Goal: Navigation & Orientation: Find specific page/section

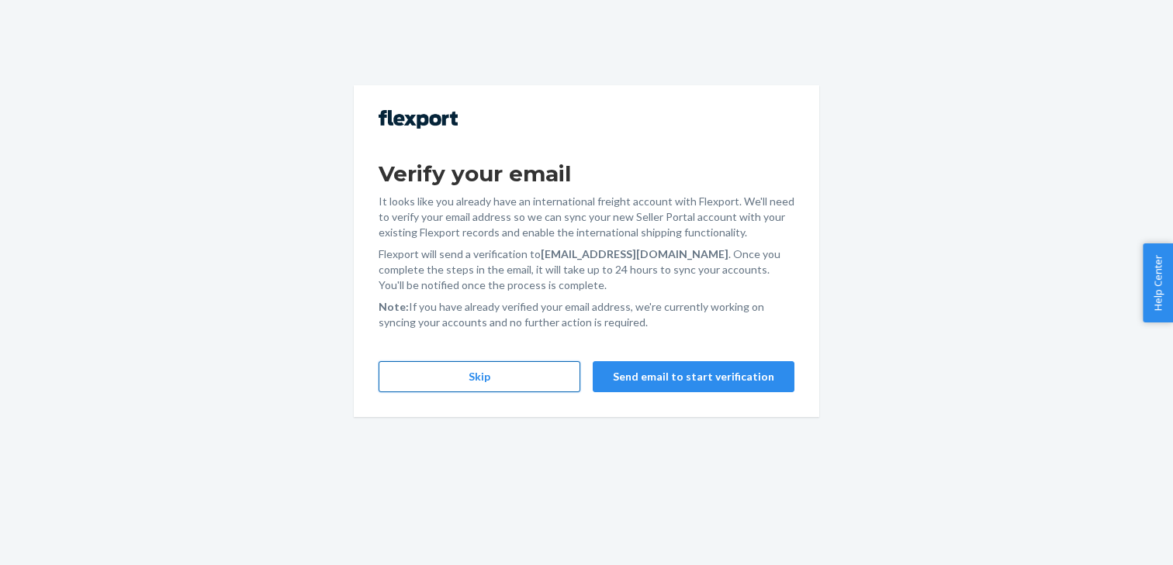
click at [529, 381] on button "Skip" at bounding box center [479, 376] width 202 height 31
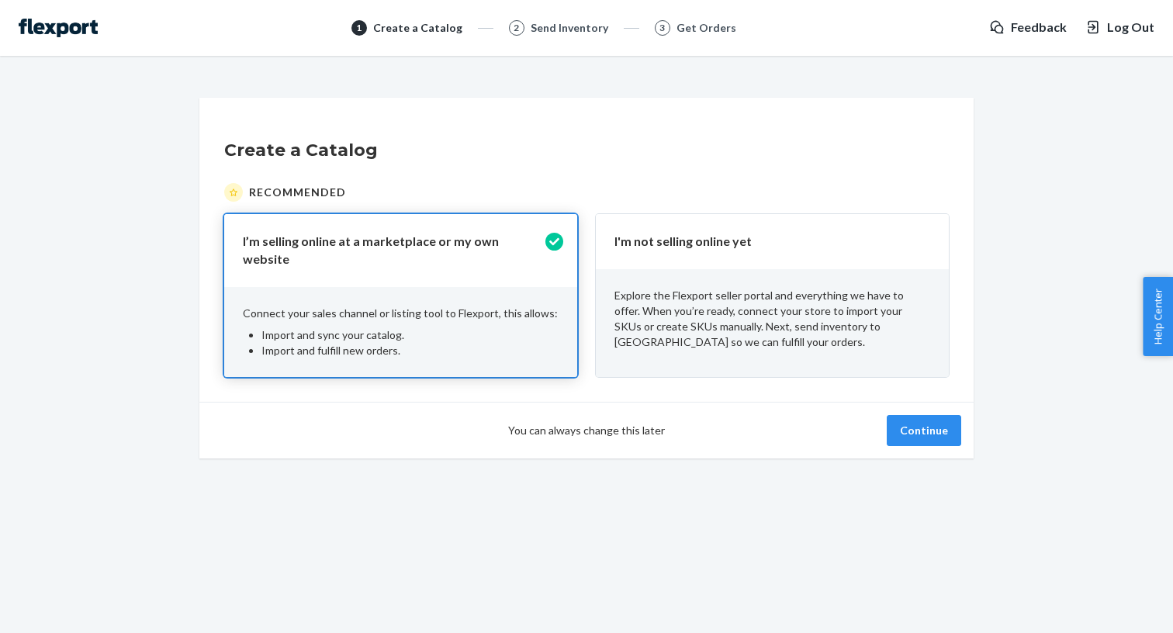
click at [831, 309] on p "Explore the Flexport seller portal and everything we have to offer. When you’re…" at bounding box center [772, 319] width 316 height 62
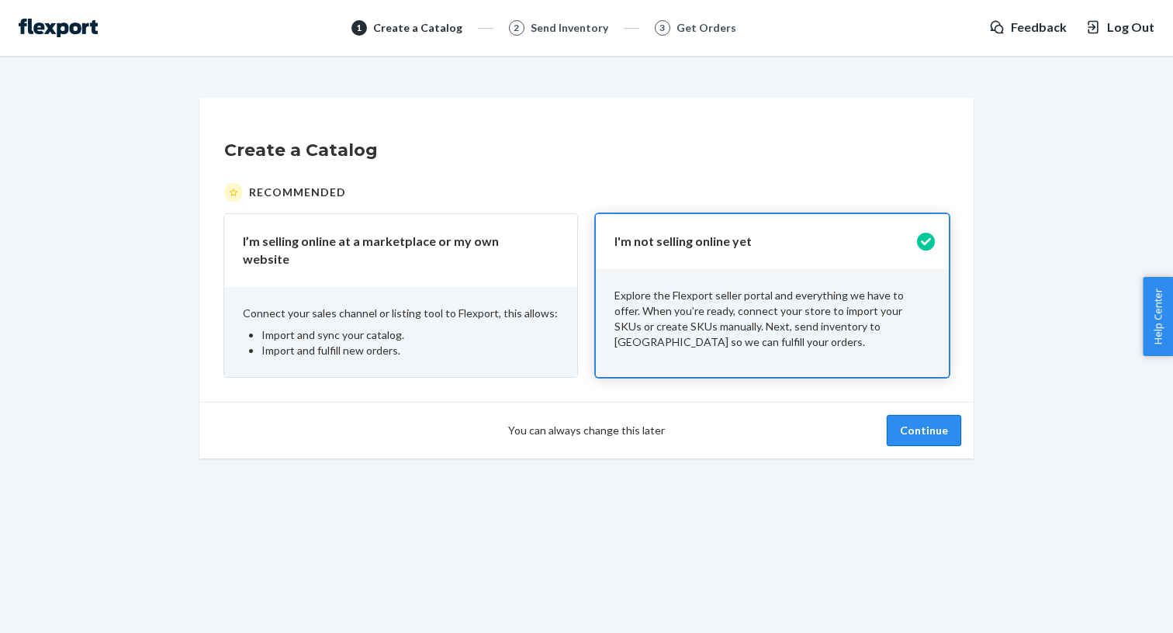
click at [934, 426] on button "Continue" at bounding box center [924, 430] width 74 height 31
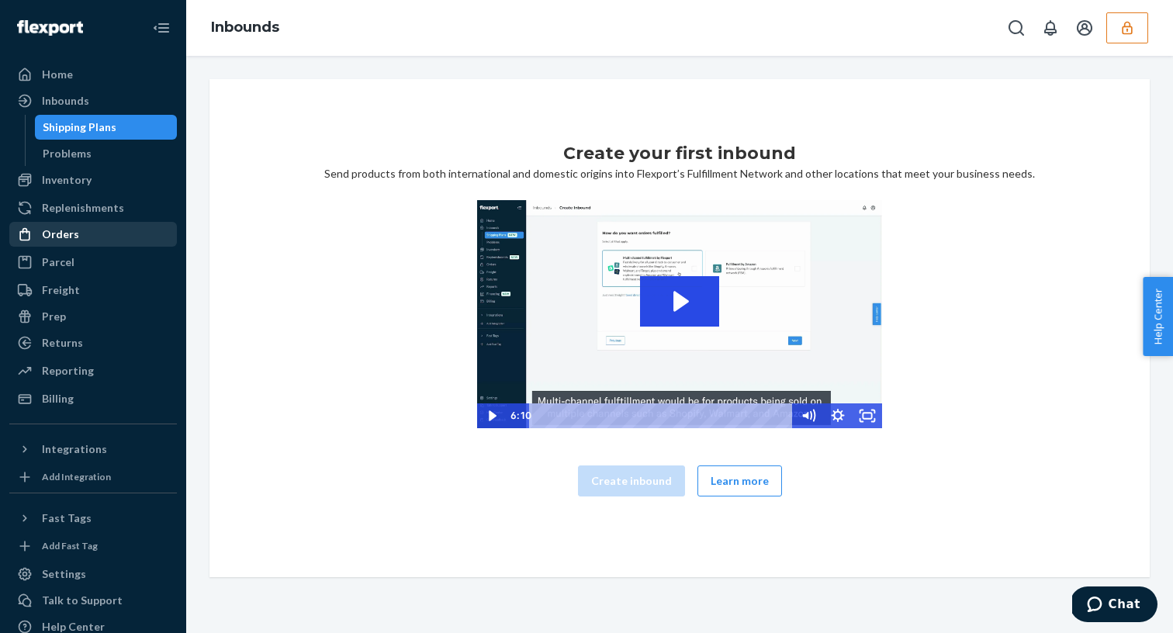
click at [144, 237] on div "Orders" at bounding box center [93, 234] width 164 height 22
